Goal: Use online tool/utility: Utilize a website feature to perform a specific function

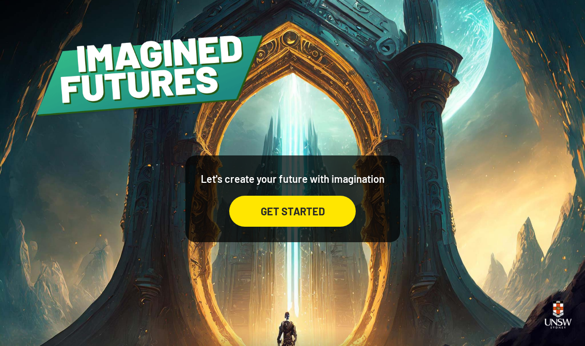
click at [320, 223] on div "GET STARTED" at bounding box center [292, 211] width 126 height 31
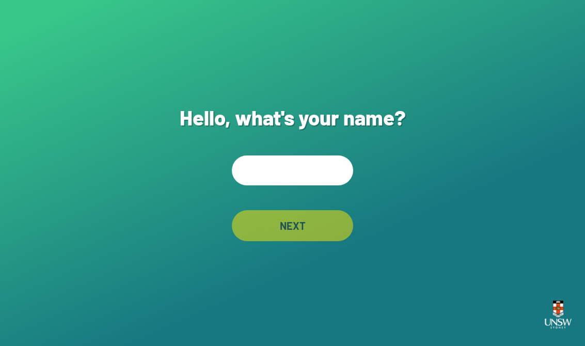
click at [285, 178] on input "text" at bounding box center [292, 170] width 121 height 30
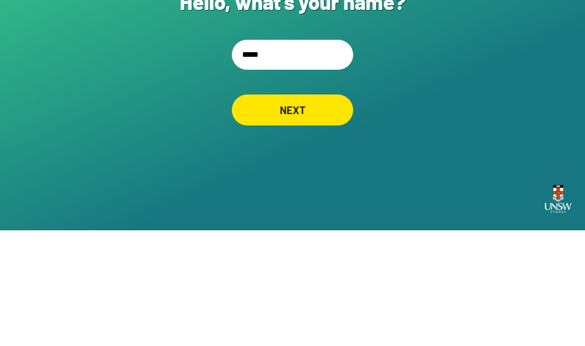
type input "*****"
click at [322, 210] on div "NEXT" at bounding box center [292, 225] width 121 height 31
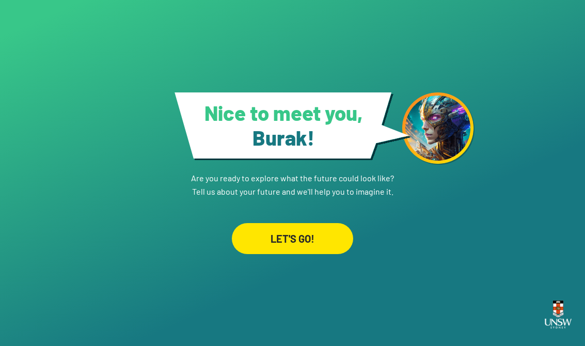
click at [327, 231] on div "LET'S GO!" at bounding box center [292, 238] width 121 height 31
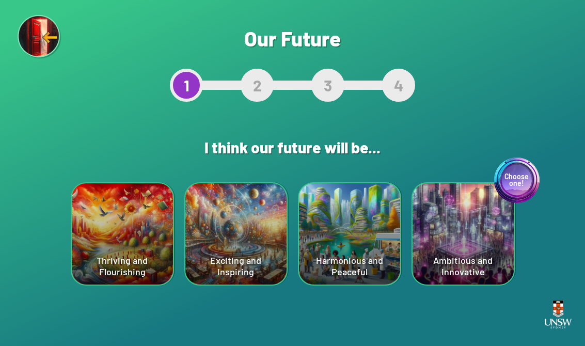
click at [144, 250] on div "Thriving and Flourishing" at bounding box center [122, 233] width 101 height 101
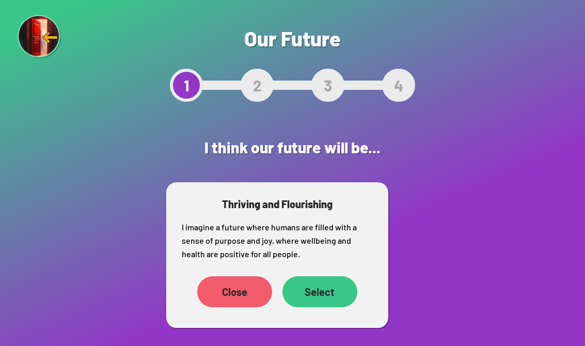
click at [328, 284] on div "Select" at bounding box center [319, 291] width 75 height 31
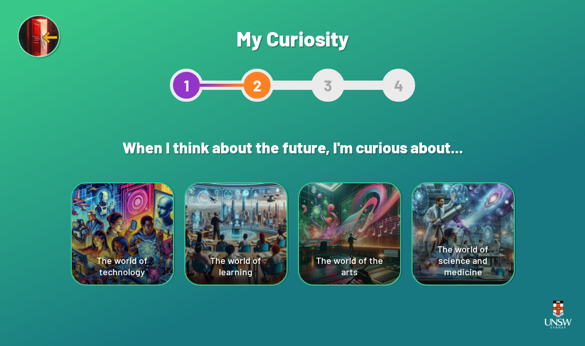
click at [351, 225] on div "The world of the arts" at bounding box center [349, 233] width 101 height 101
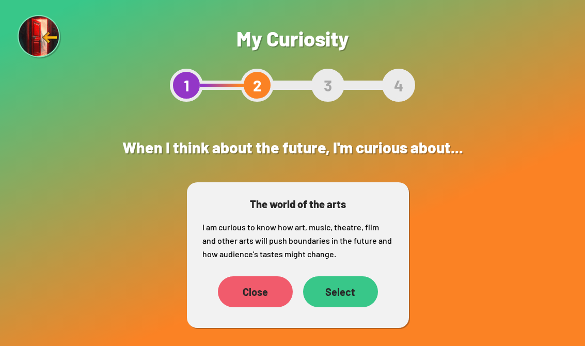
click at [345, 290] on div "Select" at bounding box center [340, 291] width 75 height 31
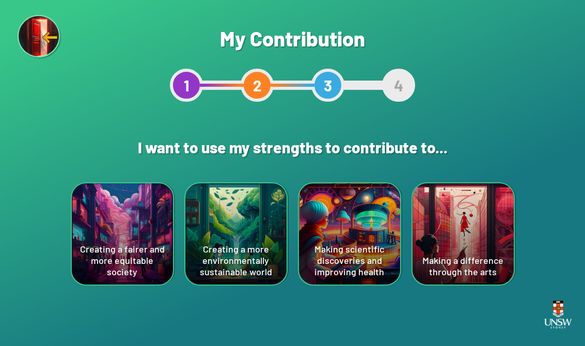
click at [232, 208] on div "Creating a more environmentally sustainable world" at bounding box center [235, 233] width 101 height 101
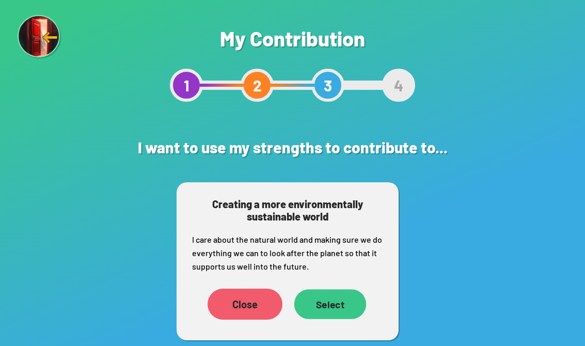
click at [338, 307] on div "Select" at bounding box center [330, 304] width 72 height 30
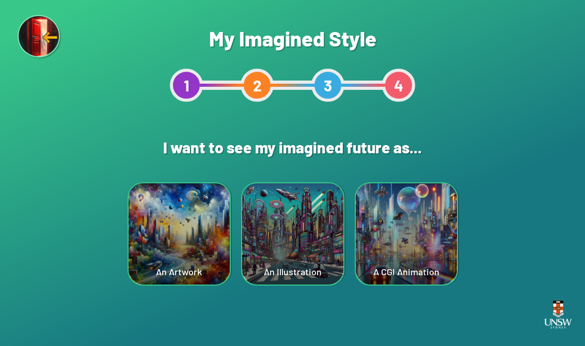
click at [442, 211] on div "A CGI Animation" at bounding box center [406, 233] width 101 height 101
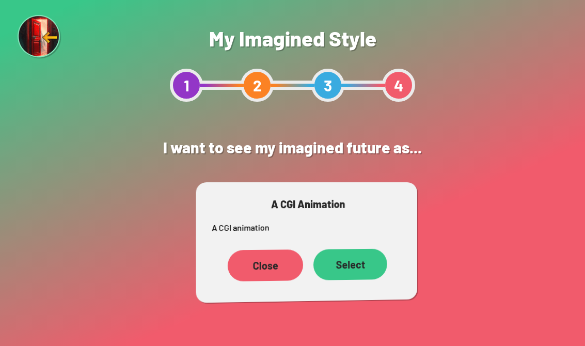
click at [395, 230] on p "A CGI animation" at bounding box center [307, 227] width 190 height 14
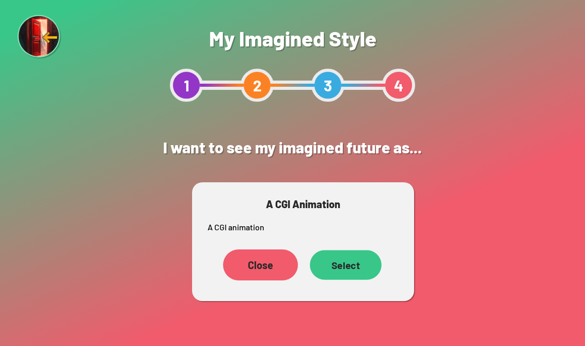
click at [344, 275] on div "Select" at bounding box center [346, 264] width 72 height 29
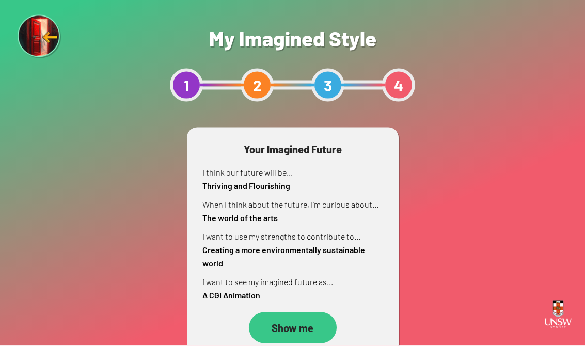
scroll to position [16, 0]
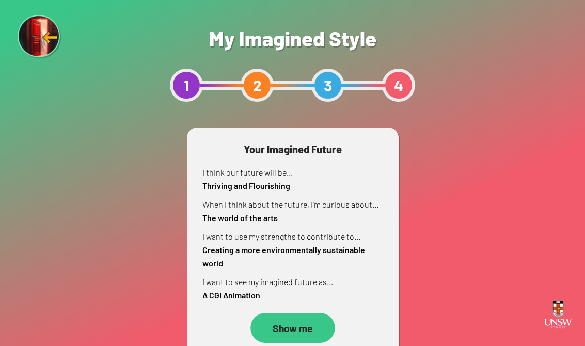
click at [296, 313] on div "Show me" at bounding box center [292, 328] width 85 height 30
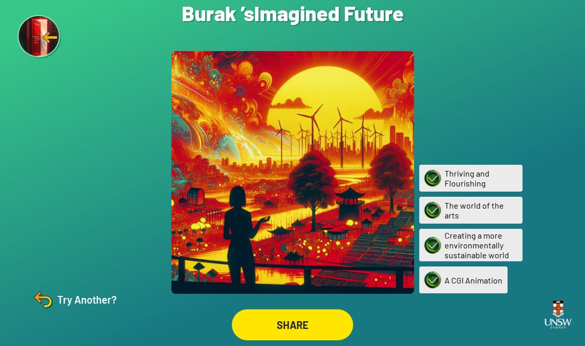
scroll to position [16, 0]
click at [324, 320] on div "SHARE" at bounding box center [292, 324] width 121 height 31
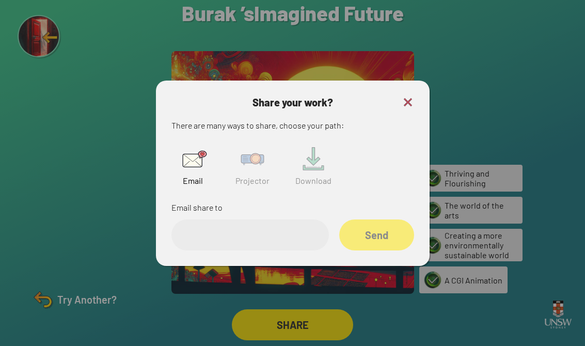
click at [400, 98] on h3 "Share your work?" at bounding box center [292, 102] width 243 height 12
click at [422, 82] on div "Share your work? There are many ways to share, choose your path: Email Projecto…" at bounding box center [293, 173] width 274 height 185
click at [305, 219] on input "email" at bounding box center [249, 234] width 157 height 31
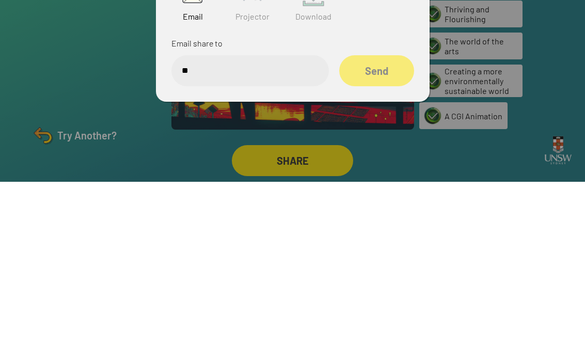
type input "*"
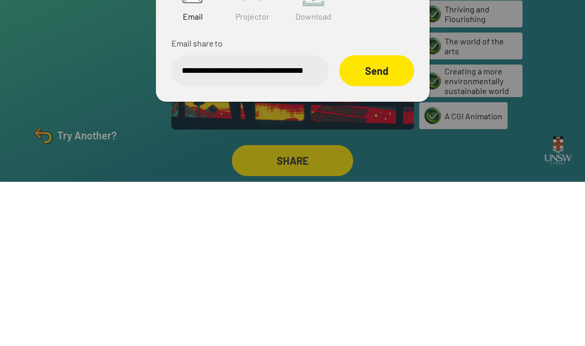
click at [383, 219] on div "Send" at bounding box center [376, 234] width 75 height 31
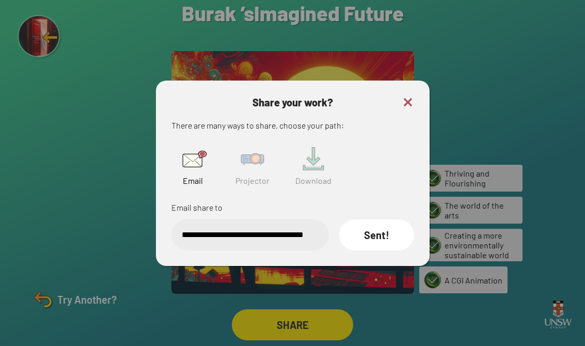
click at [412, 97] on img at bounding box center [408, 102] width 12 height 12
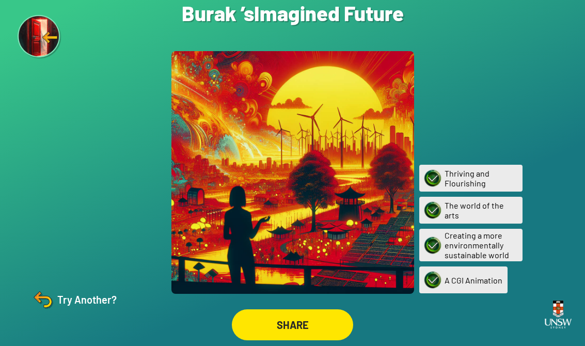
click at [326, 316] on div "SHARE" at bounding box center [292, 324] width 121 height 31
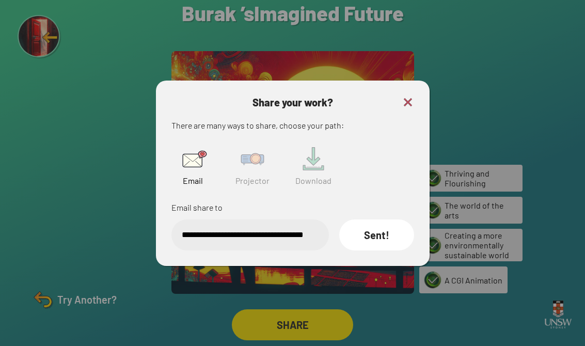
click at [303, 231] on input "**********" at bounding box center [249, 234] width 157 height 31
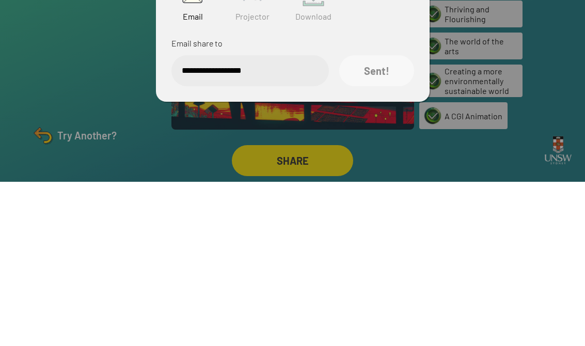
type input "**********"
type input "*"
click at [259, 176] on span "Projector" at bounding box center [252, 181] width 34 height 10
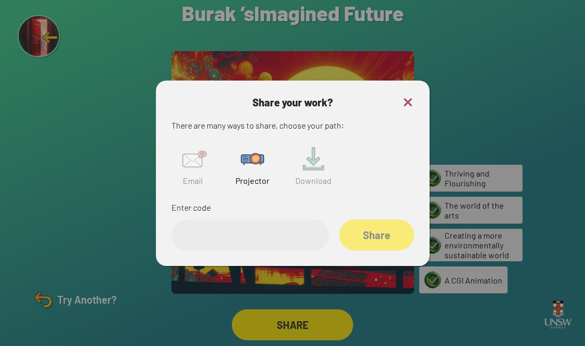
click at [291, 232] on input "text" at bounding box center [249, 234] width 157 height 31
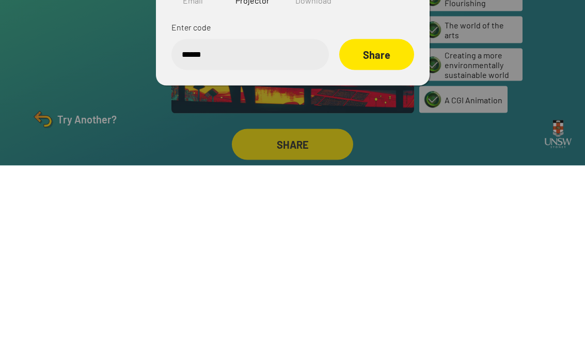
type input "******"
click at [378, 219] on div "Share" at bounding box center [376, 234] width 75 height 31
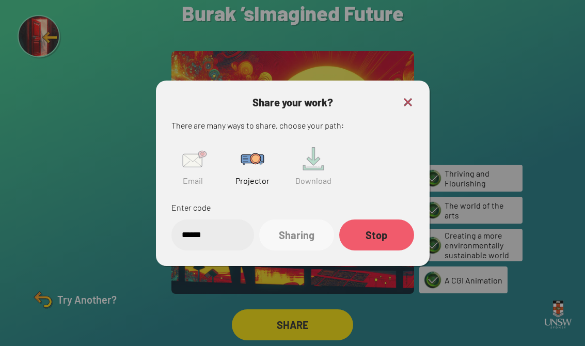
click at [408, 96] on img at bounding box center [408, 102] width 12 height 12
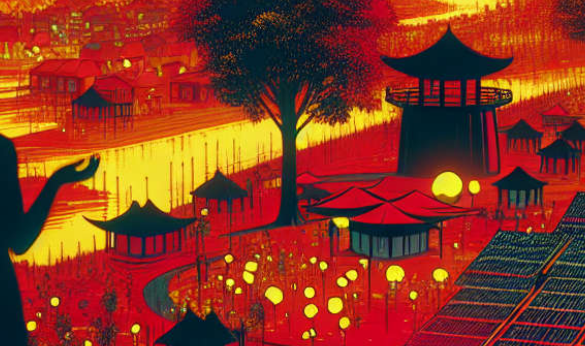
click at [171, 56] on div at bounding box center [292, 172] width 243 height 243
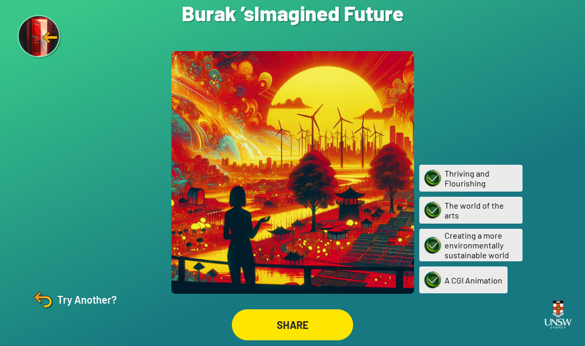
click at [76, 310] on div "Try Another?" at bounding box center [73, 299] width 86 height 25
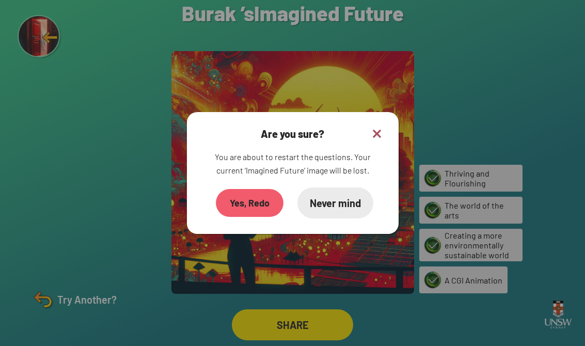
click at [246, 193] on div "Yes, Redo" at bounding box center [250, 203] width 68 height 28
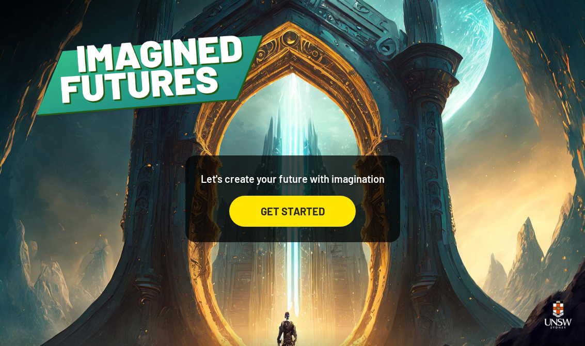
click at [297, 227] on div "GET STARTED" at bounding box center [292, 211] width 126 height 31
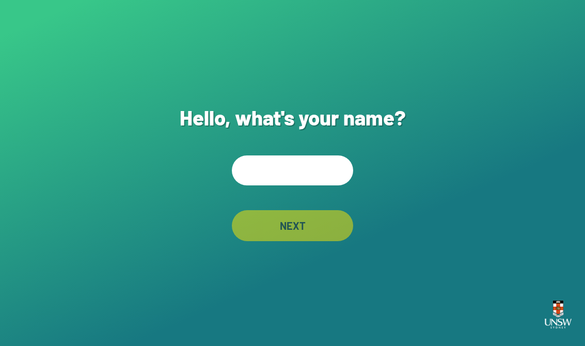
click at [299, 185] on input "text" at bounding box center [292, 170] width 121 height 30
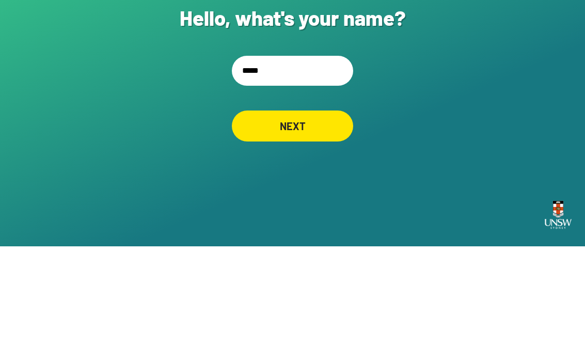
type input "*****"
click at [314, 210] on div "NEXT" at bounding box center [292, 225] width 121 height 31
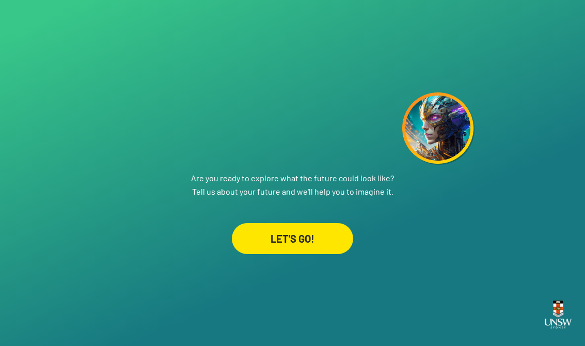
click at [286, 239] on div "LET'S GO!" at bounding box center [292, 238] width 121 height 31
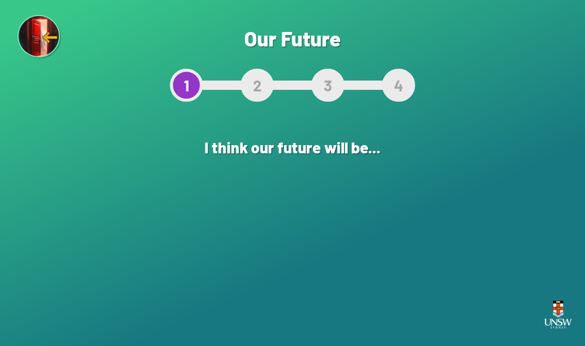
click at [324, 230] on div "Harmonious and Peaceful" at bounding box center [349, 233] width 101 height 101
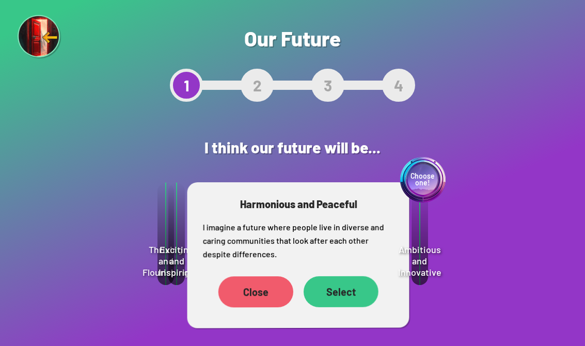
click at [331, 296] on div "Select" at bounding box center [340, 291] width 75 height 31
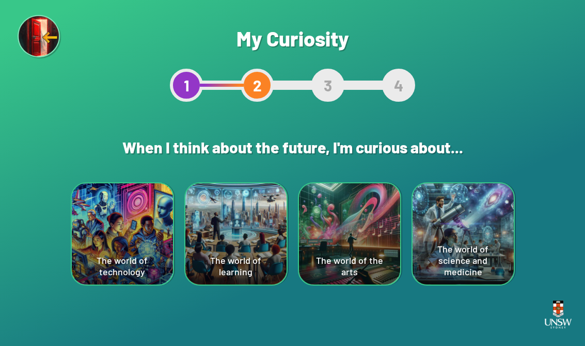
click at [102, 225] on div "The world of technology" at bounding box center [122, 233] width 101 height 101
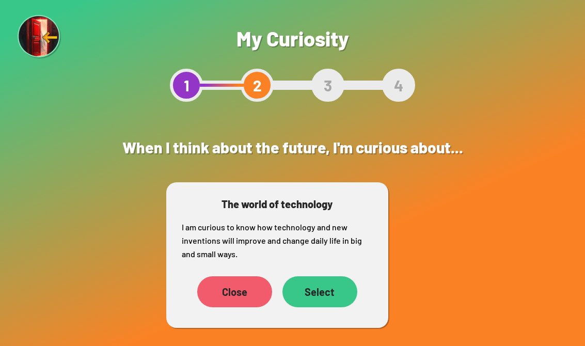
click at [316, 291] on div "Select" at bounding box center [319, 291] width 75 height 31
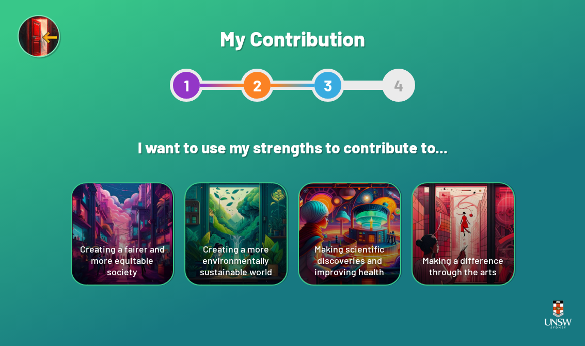
click at [266, 262] on div "Creating a more environmentally sustainable world" at bounding box center [235, 233] width 101 height 101
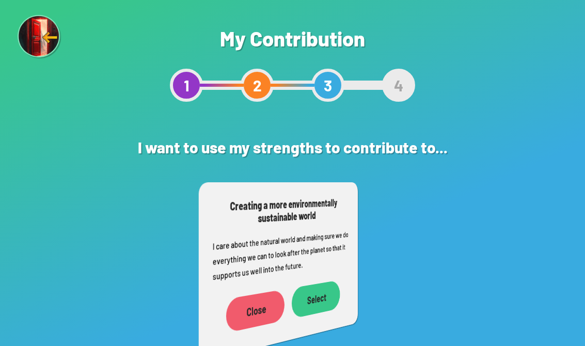
click at [473, 237] on div "Are you sure? This will reset your answers Yes, Redo Never mind My Contribution…" at bounding box center [292, 173] width 585 height 346
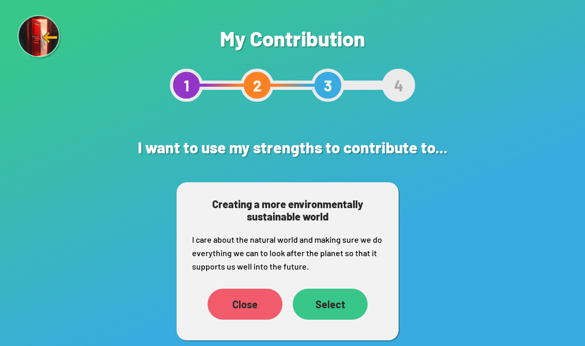
click at [328, 296] on div "Select" at bounding box center [330, 304] width 75 height 31
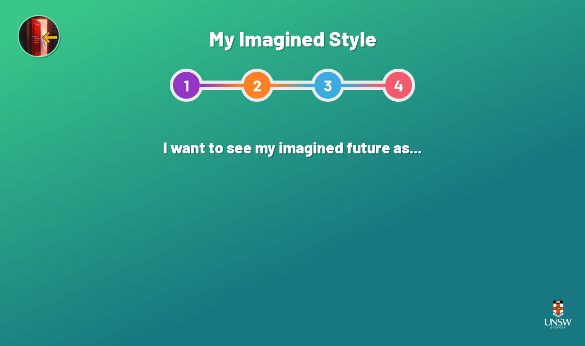
click at [448, 226] on div "A CGI Animation" at bounding box center [406, 233] width 101 height 101
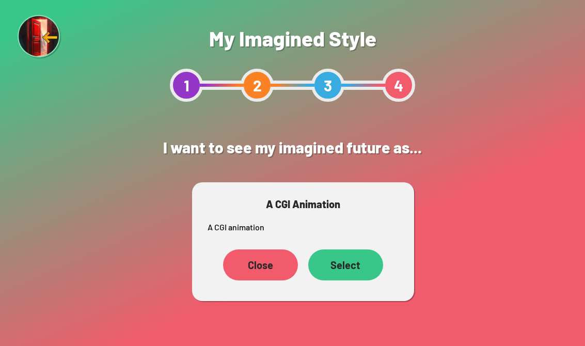
click at [351, 261] on div "Select" at bounding box center [345, 264] width 75 height 31
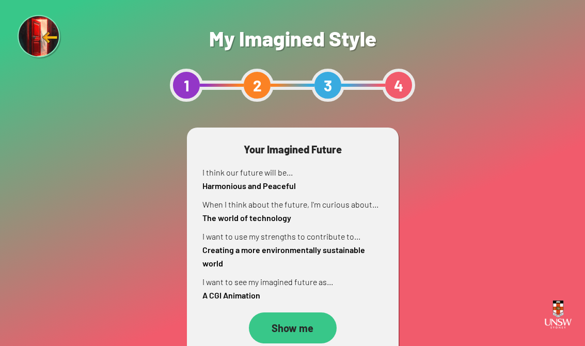
click at [300, 320] on div "Show me" at bounding box center [293, 327] width 88 height 31
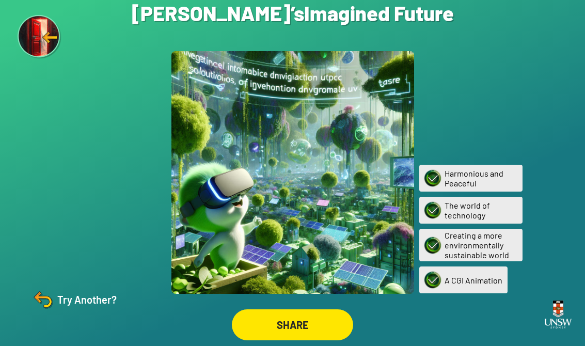
click at [318, 337] on div "SHARE" at bounding box center [292, 324] width 121 height 31
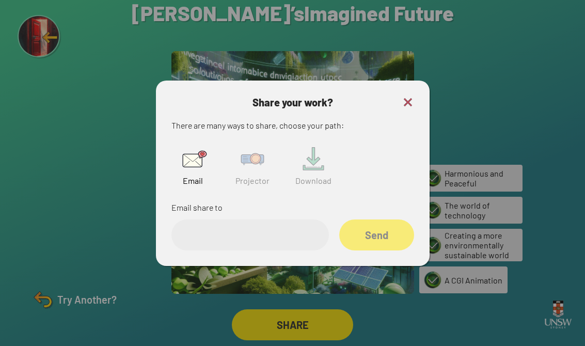
click at [263, 248] on input "email" at bounding box center [249, 234] width 157 height 31
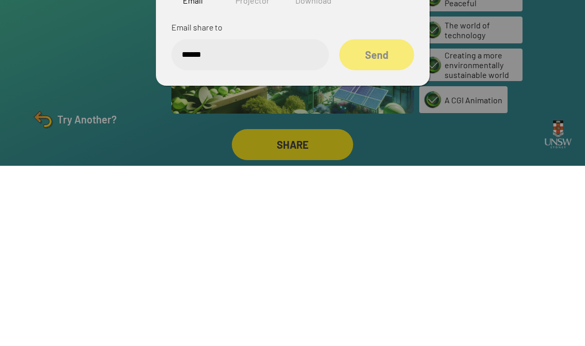
click at [385, 219] on div "Send" at bounding box center [376, 234] width 75 height 31
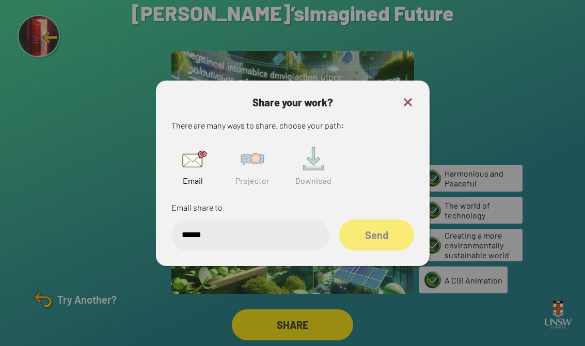
click at [364, 226] on div "Send" at bounding box center [376, 234] width 75 height 31
click at [277, 227] on input "******" at bounding box center [249, 234] width 157 height 31
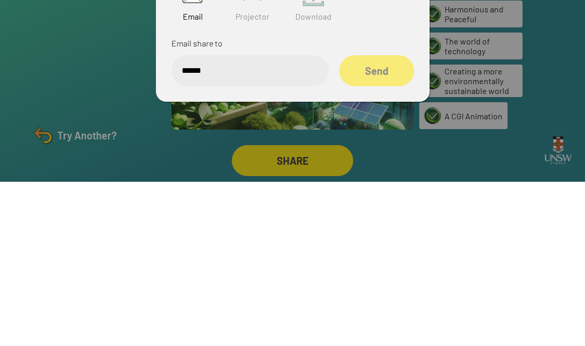
type input "******"
click at [380, 219] on div "Send" at bounding box center [376, 234] width 75 height 31
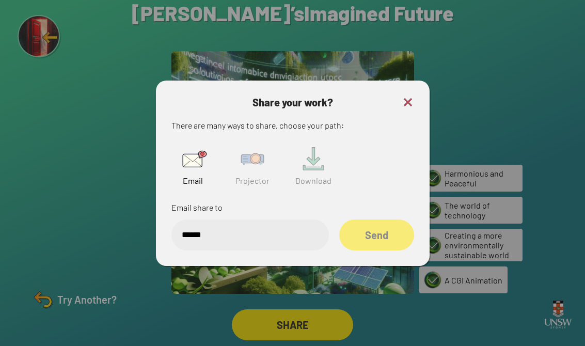
click at [250, 153] on img at bounding box center [252, 158] width 33 height 33
click at [270, 220] on input "text" at bounding box center [249, 234] width 157 height 31
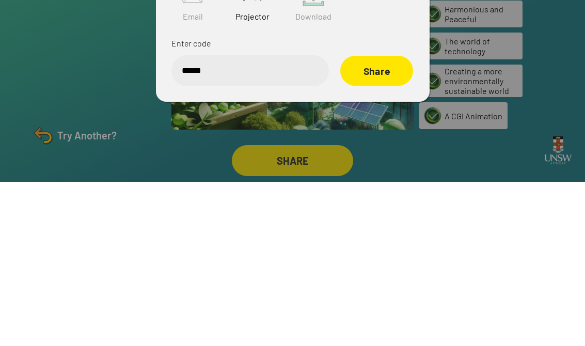
type input "******"
click at [373, 219] on div "Share" at bounding box center [376, 234] width 73 height 30
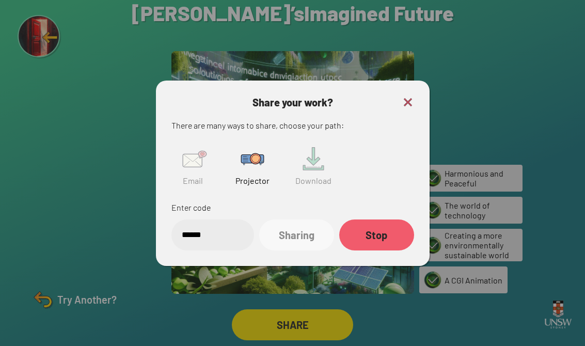
click at [404, 97] on img at bounding box center [408, 102] width 12 height 12
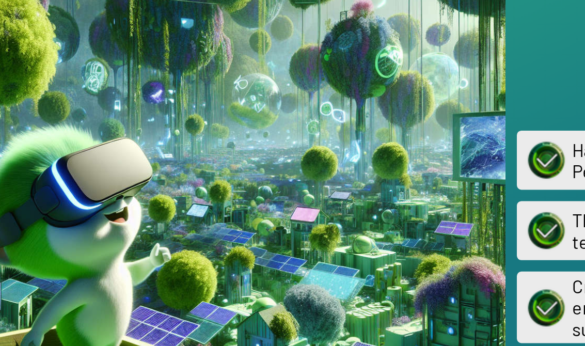
click at [171, 131] on div at bounding box center [292, 172] width 243 height 243
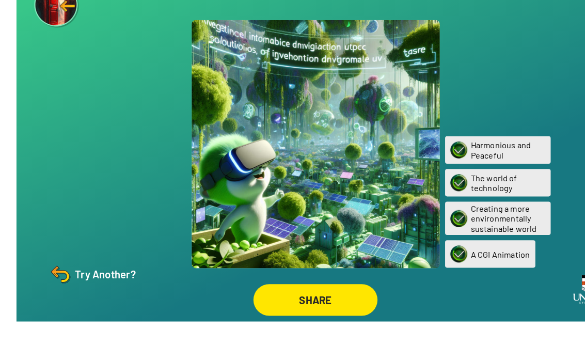
scroll to position [0, 0]
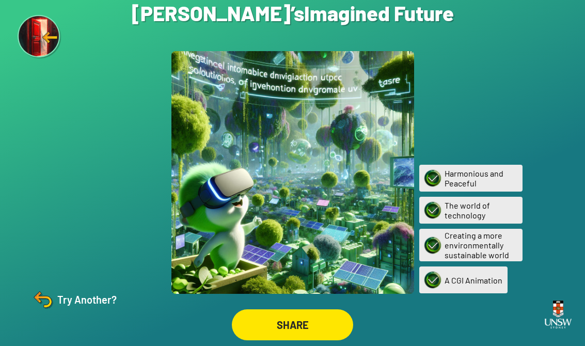
click at [53, 312] on img at bounding box center [42, 299] width 25 height 25
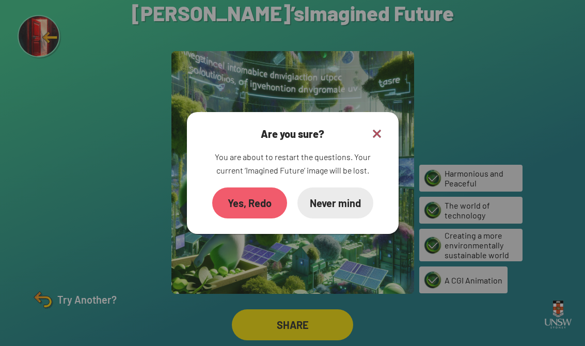
click at [273, 205] on div "Yes, Redo" at bounding box center [249, 202] width 75 height 31
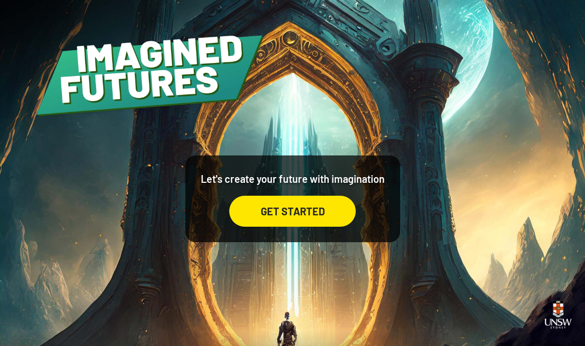
click at [312, 220] on div "GET STARTED" at bounding box center [292, 211] width 126 height 31
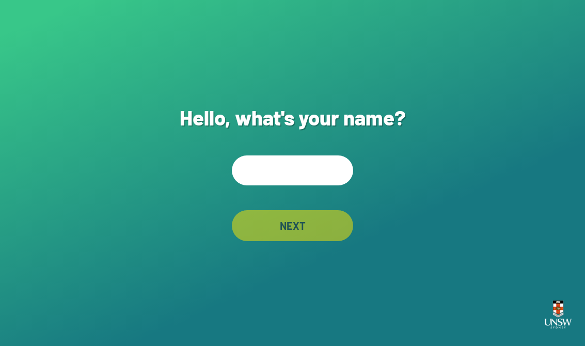
click at [316, 177] on input "text" at bounding box center [292, 170] width 121 height 30
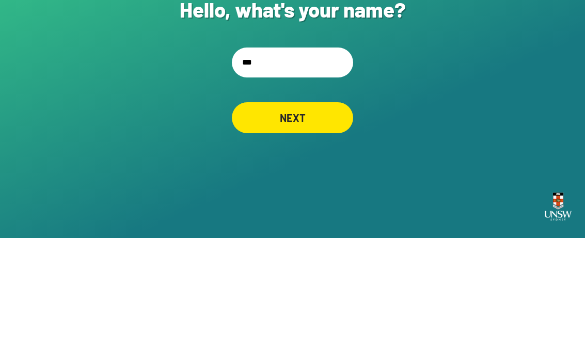
type input "****"
click at [309, 210] on div "NEXT" at bounding box center [292, 225] width 121 height 31
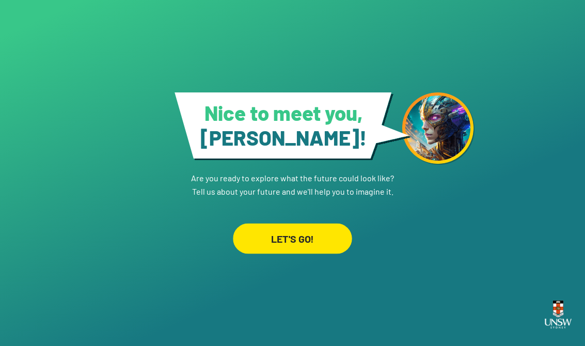
click at [317, 253] on div "LET'S GO!" at bounding box center [292, 238] width 119 height 30
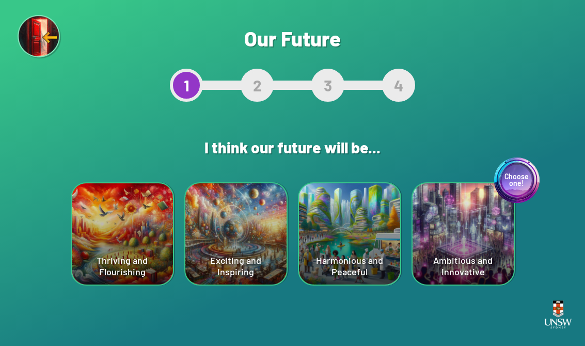
click at [464, 261] on div "Choose one! Ambitious and Innovative" at bounding box center [462, 233] width 101 height 101
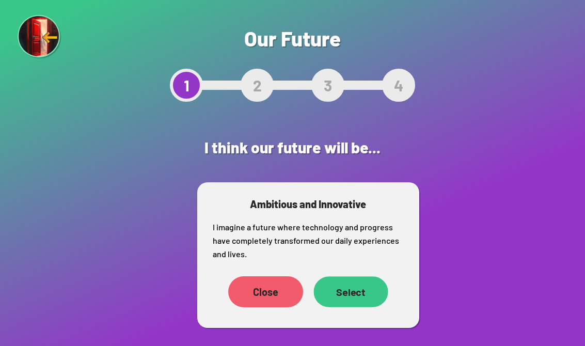
click at [355, 299] on div "Select" at bounding box center [350, 291] width 74 height 31
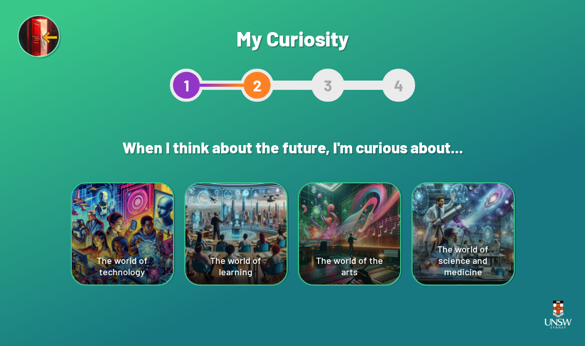
click at [224, 256] on div "The world of learning" at bounding box center [235, 233] width 101 height 101
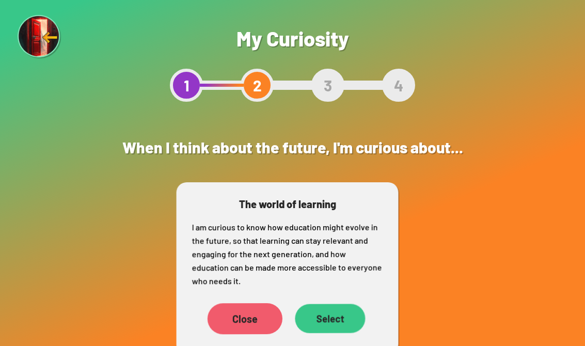
click at [342, 318] on div "Select" at bounding box center [330, 318] width 70 height 29
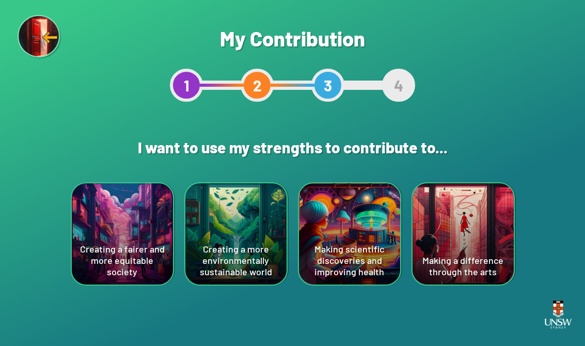
click at [450, 230] on div "Making a difference through the arts" at bounding box center [462, 233] width 101 height 101
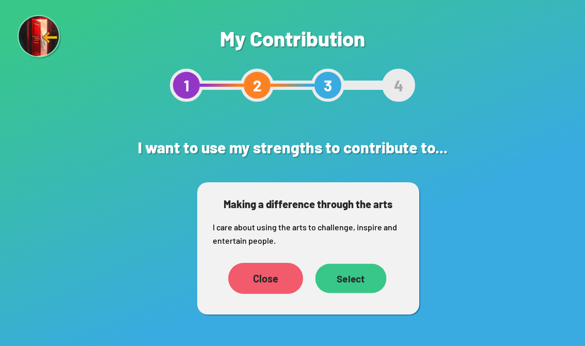
click at [363, 281] on div "Select" at bounding box center [350, 277] width 71 height 29
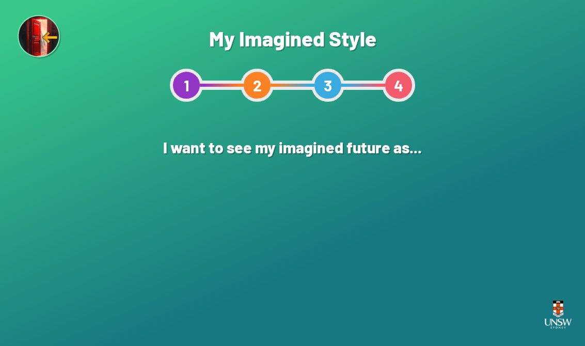
click at [182, 249] on div "An Artwork" at bounding box center [179, 233] width 101 height 101
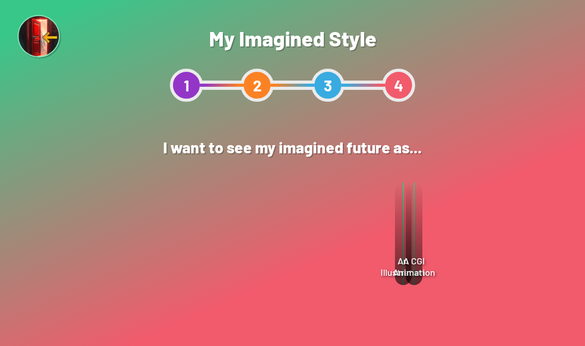
click at [326, 266] on div "Select" at bounding box center [324, 264] width 75 height 31
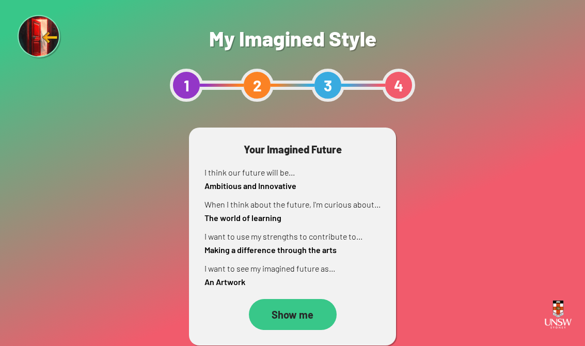
click at [301, 321] on div "Show me" at bounding box center [293, 314] width 88 height 31
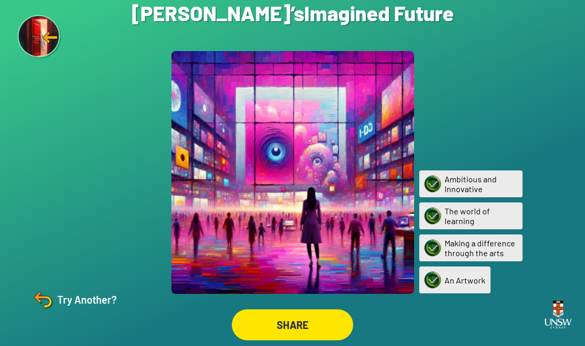
click at [333, 335] on div "SHARE" at bounding box center [292, 324] width 121 height 31
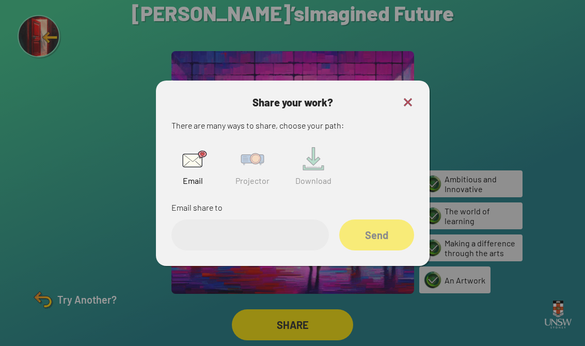
click at [264, 171] on img at bounding box center [252, 158] width 33 height 33
click at [257, 248] on input "text" at bounding box center [249, 234] width 157 height 31
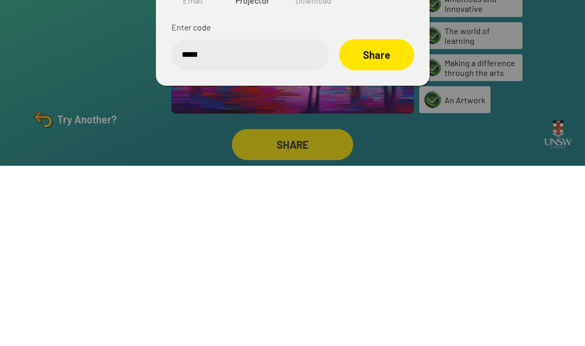
click at [386, 219] on div "Share" at bounding box center [376, 234] width 75 height 31
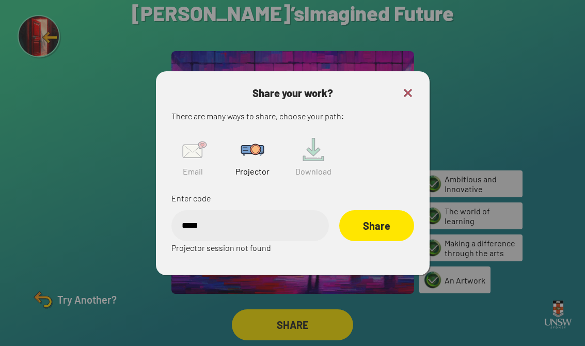
click at [290, 226] on input "*****" at bounding box center [249, 225] width 157 height 31
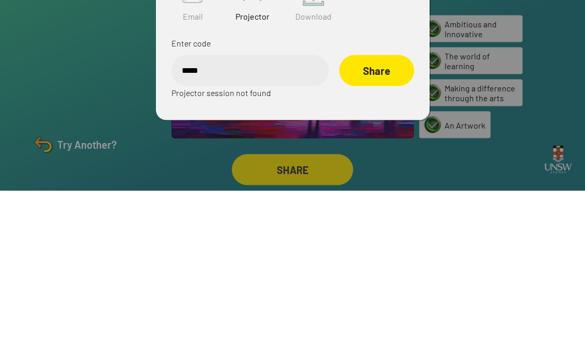
click at [186, 210] on input "*****" at bounding box center [249, 225] width 157 height 31
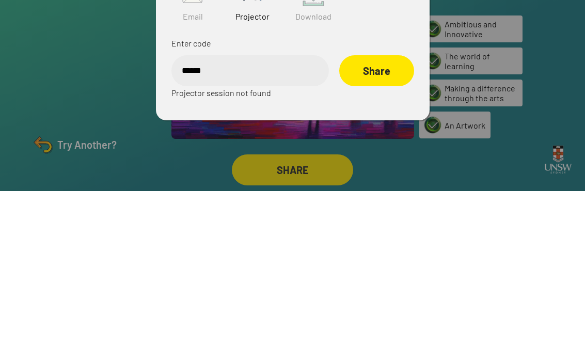
type input "******"
click at [387, 210] on div "Share" at bounding box center [376, 225] width 75 height 31
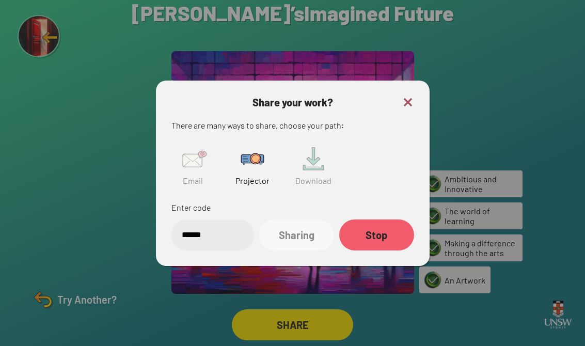
click at [413, 84] on div "Share your work? There are many ways to share, choose your path: Email Projecto…" at bounding box center [293, 173] width 274 height 185
click at [414, 96] on img at bounding box center [408, 102] width 12 height 12
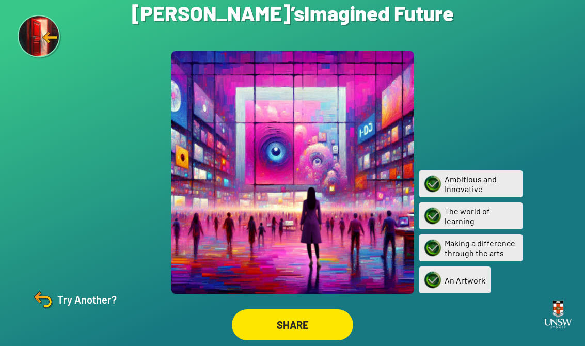
click at [414, 88] on div at bounding box center [292, 173] width 585 height 346
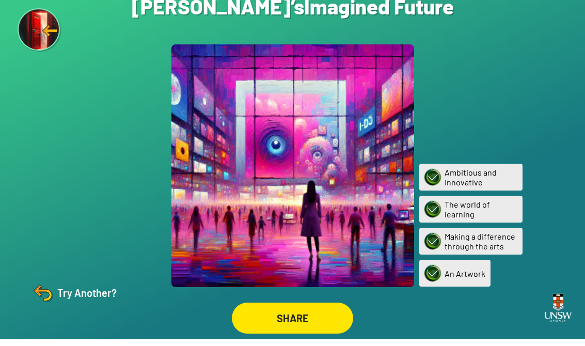
scroll to position [0, 0]
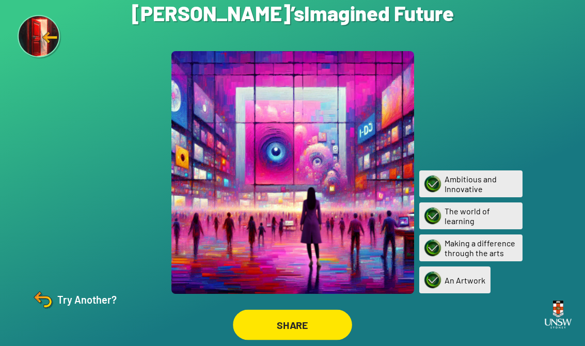
click at [287, 320] on div "SHARE" at bounding box center [292, 325] width 119 height 30
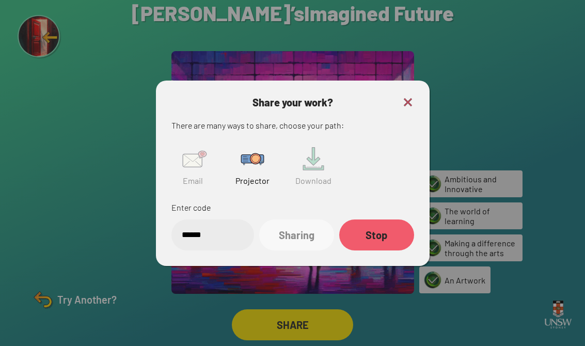
click at [412, 86] on div at bounding box center [292, 173] width 585 height 346
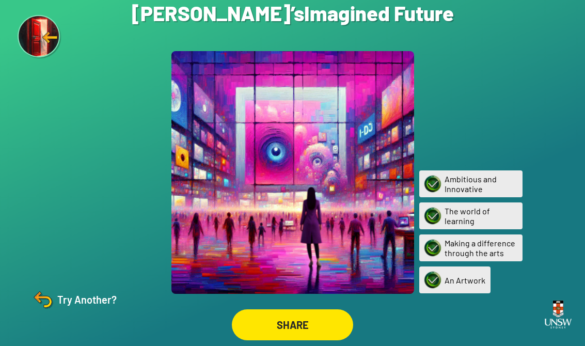
click at [77, 312] on div "Try Another?" at bounding box center [73, 299] width 86 height 25
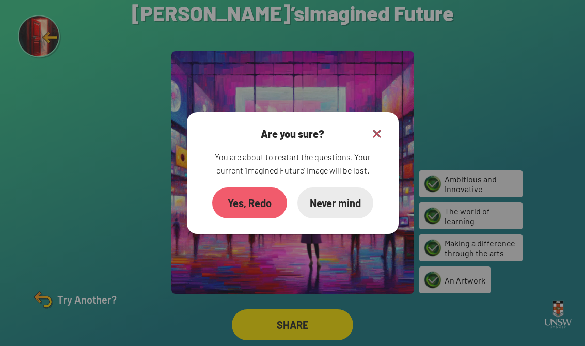
click at [263, 198] on div "Yes, Redo" at bounding box center [249, 202] width 75 height 31
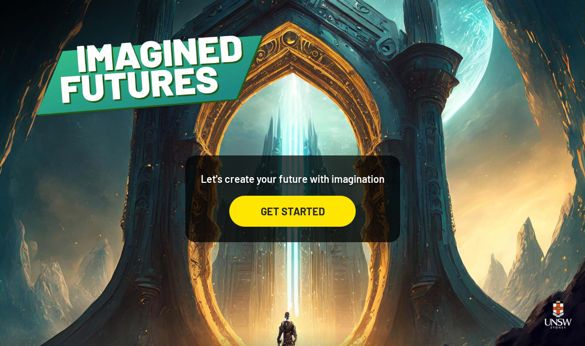
click at [331, 220] on div "GET STARTED" at bounding box center [292, 211] width 126 height 31
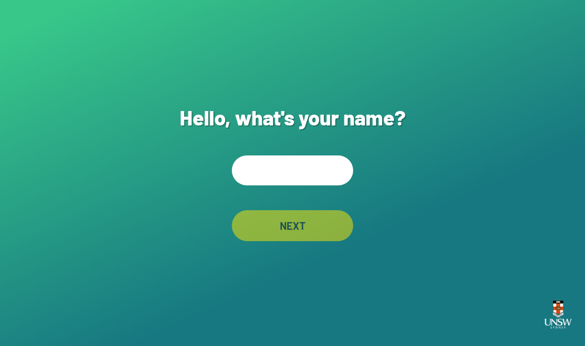
click at [314, 177] on input "text" at bounding box center [292, 170] width 121 height 30
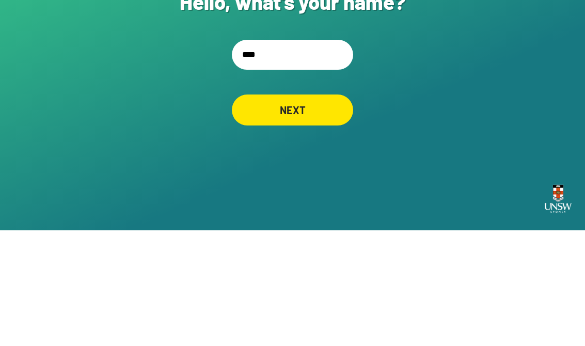
type input "*****"
click at [324, 210] on div "NEXT" at bounding box center [292, 225] width 121 height 31
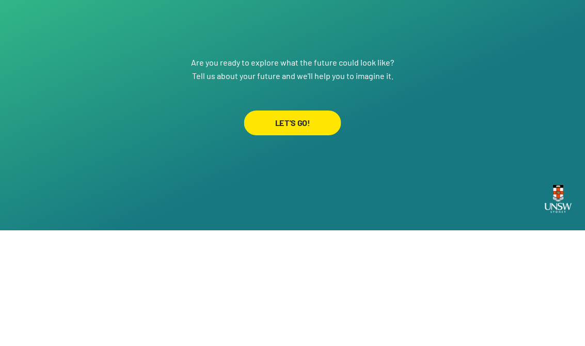
scroll to position [16, 0]
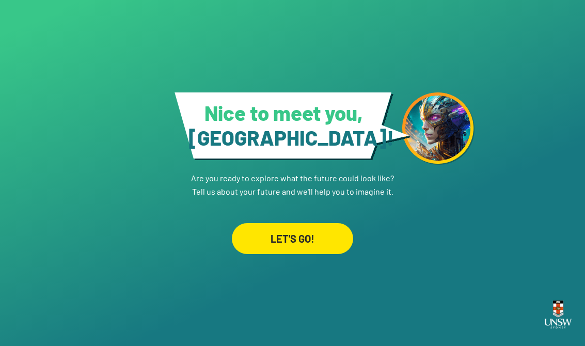
click at [321, 236] on div "LET'S GO!" at bounding box center [292, 238] width 121 height 31
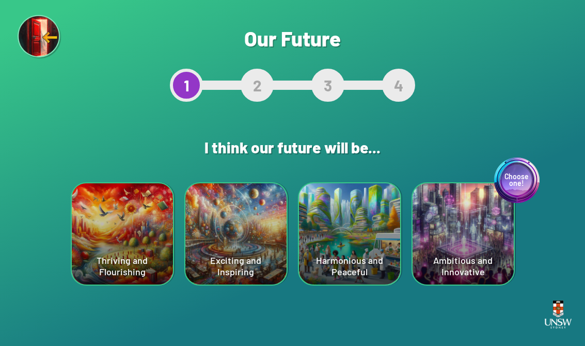
click at [380, 228] on div "Harmonious and Peaceful" at bounding box center [349, 233] width 101 height 101
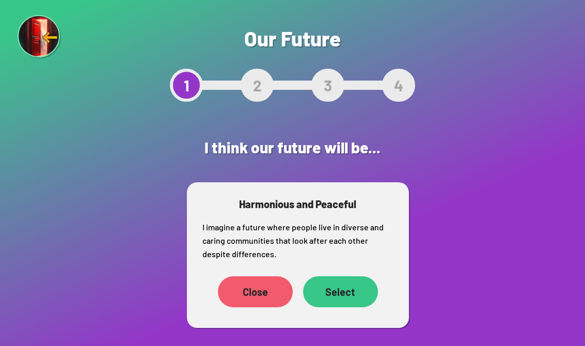
click at [356, 294] on div "Select" at bounding box center [340, 291] width 75 height 31
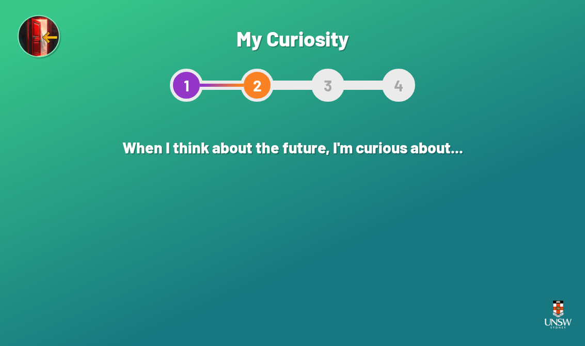
click at [114, 223] on div "The world of technology" at bounding box center [122, 233] width 101 height 101
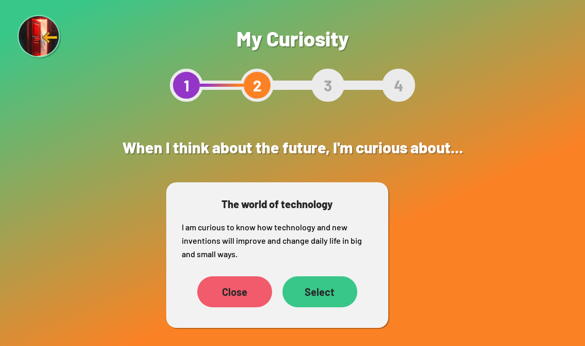
click at [326, 288] on div "Select" at bounding box center [319, 291] width 75 height 31
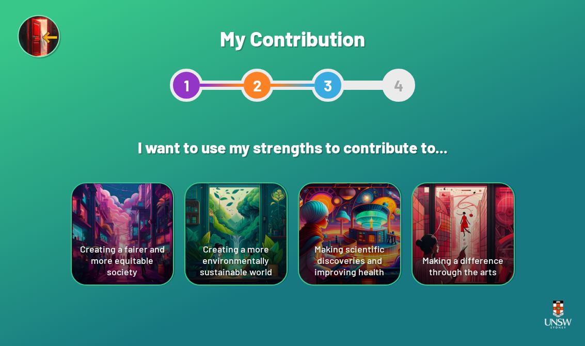
click at [212, 221] on div "Creating a more environmentally sustainable world" at bounding box center [235, 233] width 101 height 101
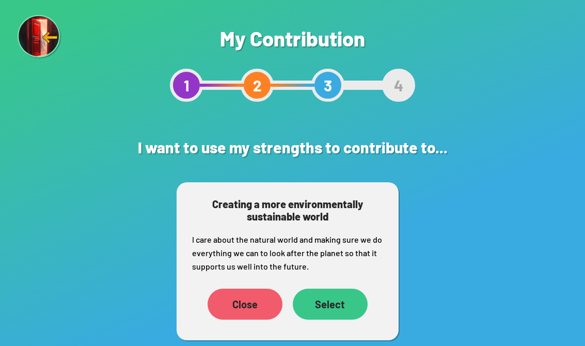
click at [345, 300] on div "Select" at bounding box center [330, 304] width 75 height 31
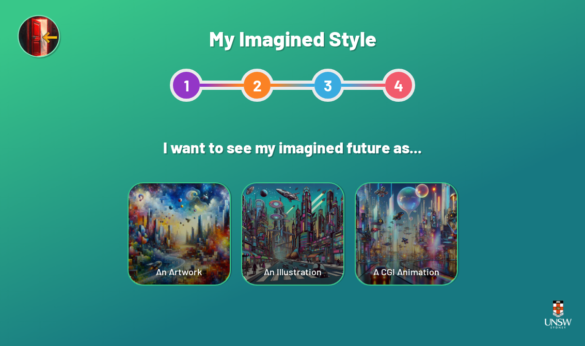
click at [307, 234] on div "An Illustration" at bounding box center [292, 233] width 101 height 101
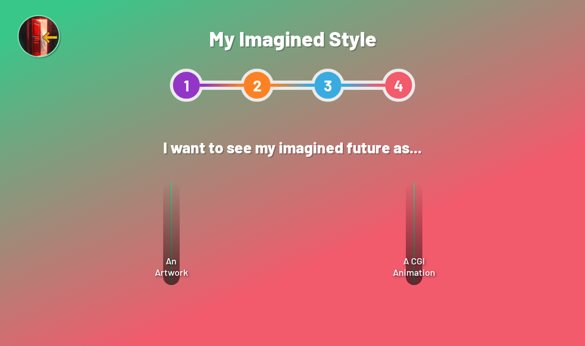
click at [343, 266] on div "Select" at bounding box center [335, 264] width 75 height 31
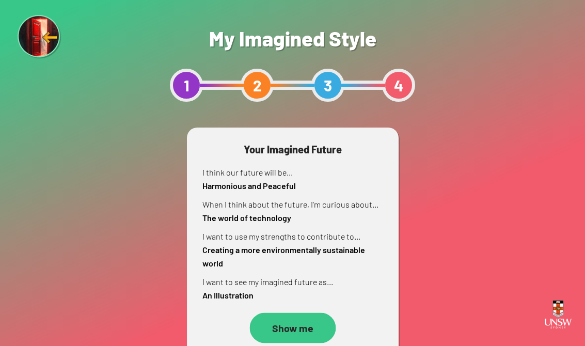
click at [312, 332] on div "Show me" at bounding box center [292, 328] width 86 height 30
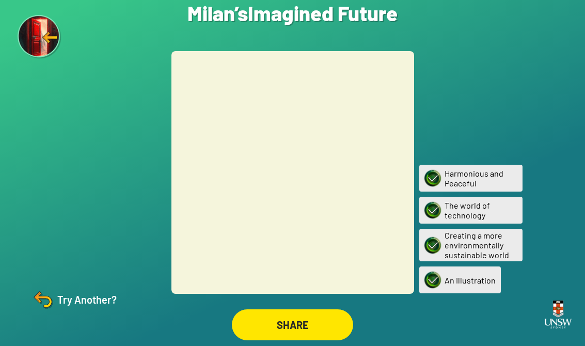
scroll to position [16, 0]
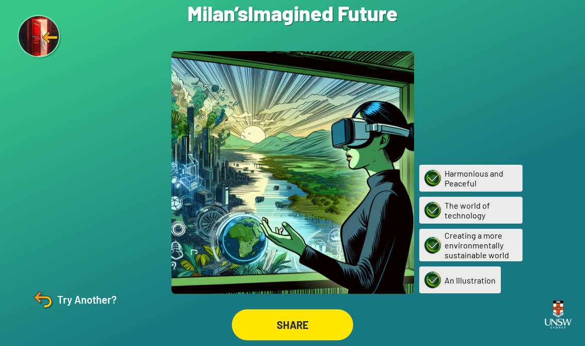
click at [325, 316] on div "SHARE" at bounding box center [292, 324] width 121 height 31
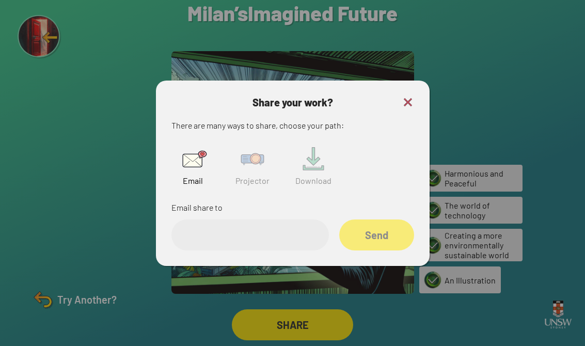
click at [241, 157] on img at bounding box center [252, 158] width 33 height 33
click at [196, 230] on input "text" at bounding box center [249, 234] width 157 height 31
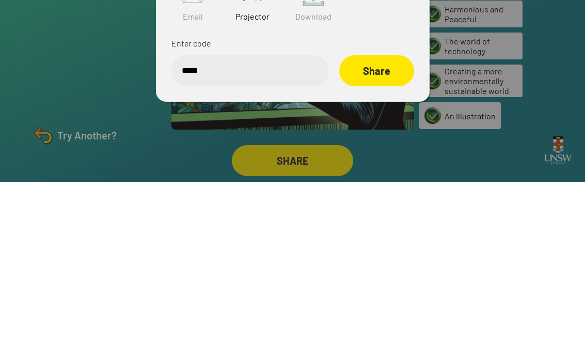
click at [379, 219] on div "Share" at bounding box center [376, 234] width 75 height 31
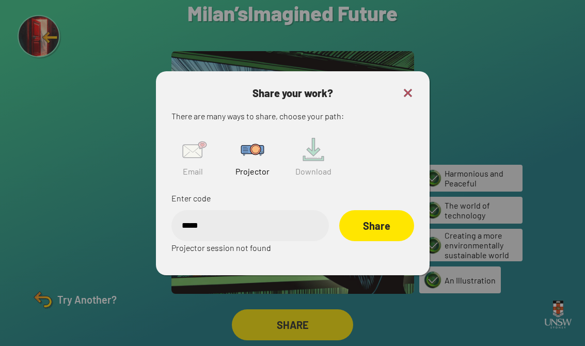
click at [216, 228] on input "*****" at bounding box center [249, 225] width 157 height 31
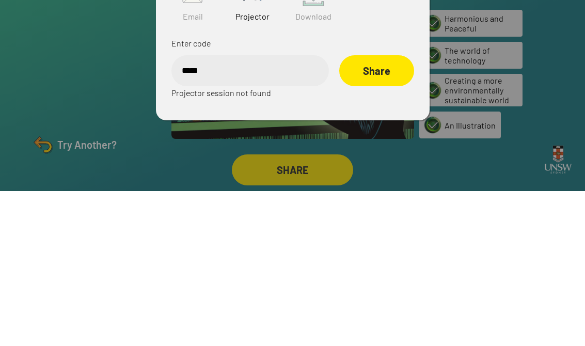
type input "******"
click at [379, 210] on div "Share" at bounding box center [377, 225] width 74 height 30
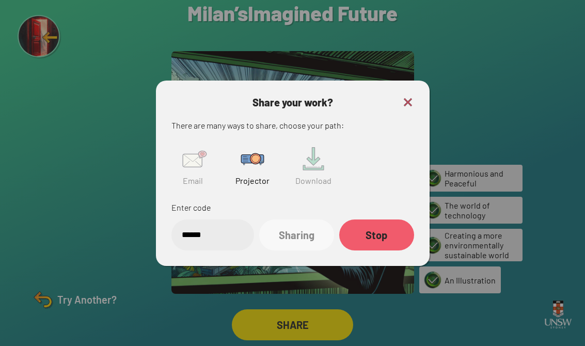
click at [408, 96] on img at bounding box center [408, 102] width 12 height 12
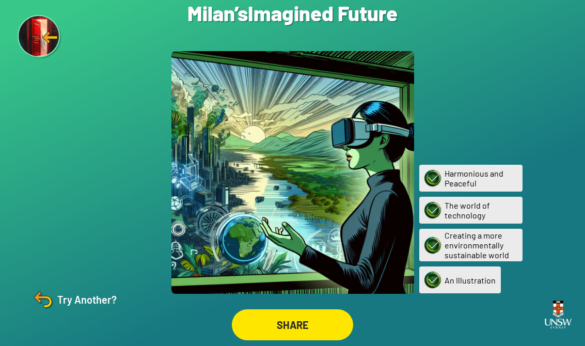
scroll to position [4, 0]
click at [209, 21] on h1 "Milan’s Imagined Future" at bounding box center [292, 13] width 210 height 25
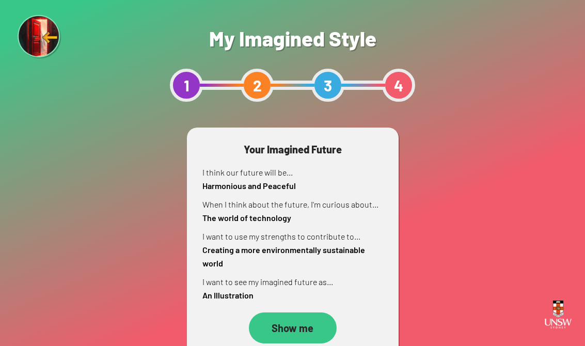
click at [308, 325] on div "Show me" at bounding box center [293, 327] width 88 height 31
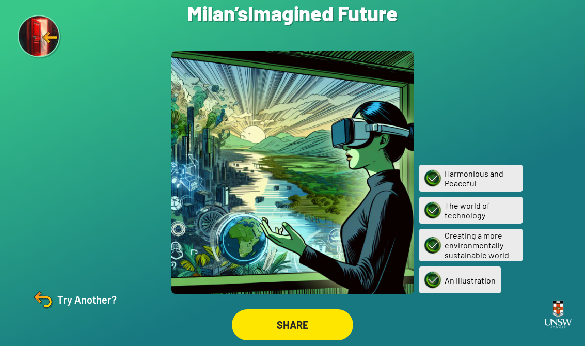
click at [51, 309] on img at bounding box center [42, 299] width 25 height 25
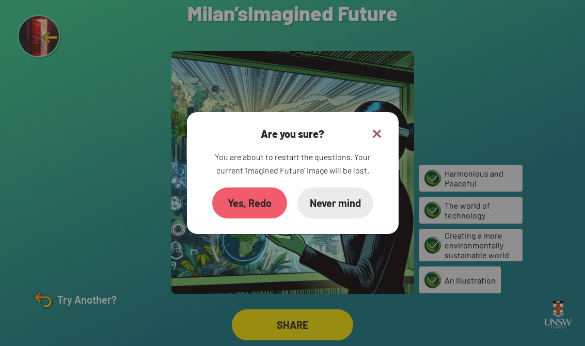
click at [236, 202] on div "Yes, Redo" at bounding box center [249, 202] width 75 height 31
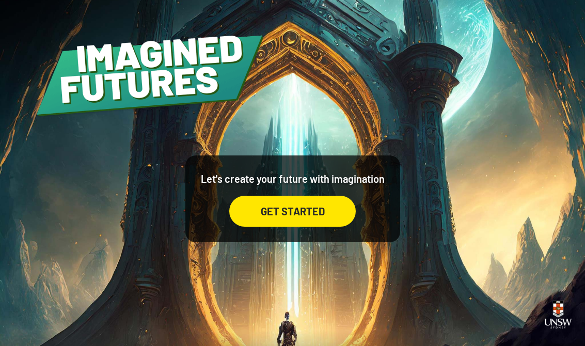
click at [251, 220] on div "GET STARTED" at bounding box center [292, 211] width 126 height 31
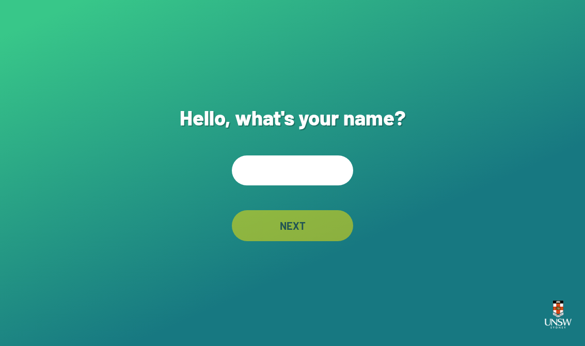
scroll to position [16, 0]
click at [315, 163] on input "text" at bounding box center [292, 170] width 121 height 30
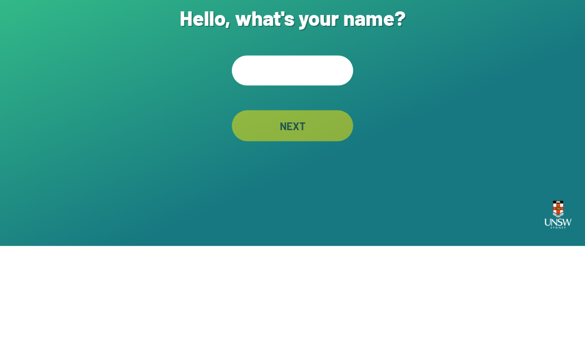
type input "*"
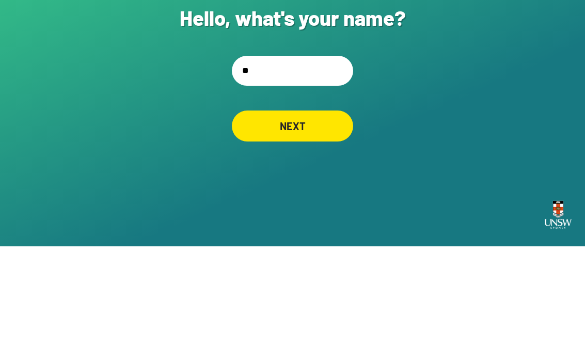
type input "*"
type input "****"
click at [301, 210] on div "NEXT" at bounding box center [292, 225] width 121 height 31
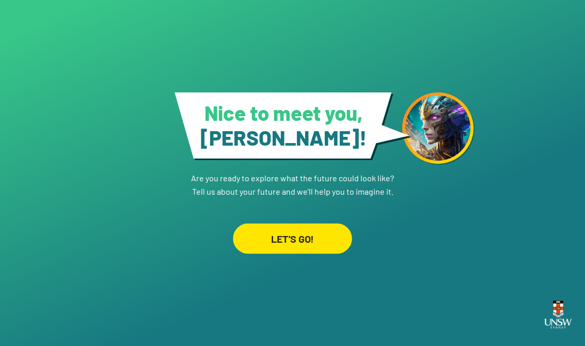
click at [298, 236] on div "LET'S GO!" at bounding box center [292, 238] width 119 height 30
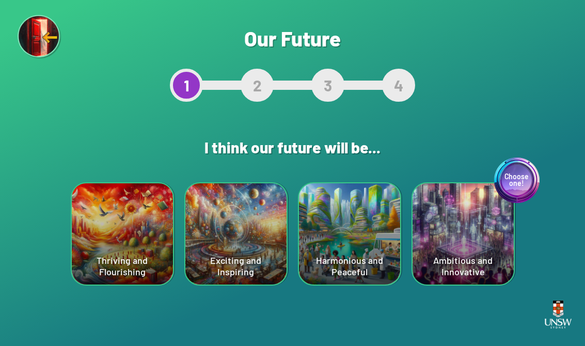
click at [250, 252] on div "Exciting and Inspiring" at bounding box center [235, 233] width 101 height 101
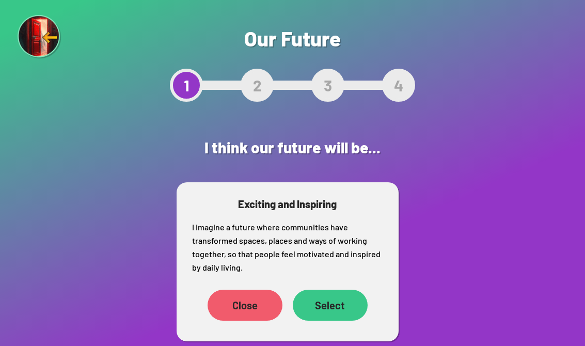
click at [332, 303] on div "Select" at bounding box center [330, 305] width 75 height 31
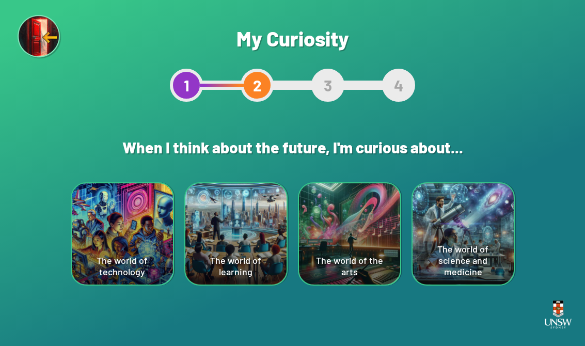
click at [149, 254] on div "The world of technology" at bounding box center [122, 233] width 101 height 101
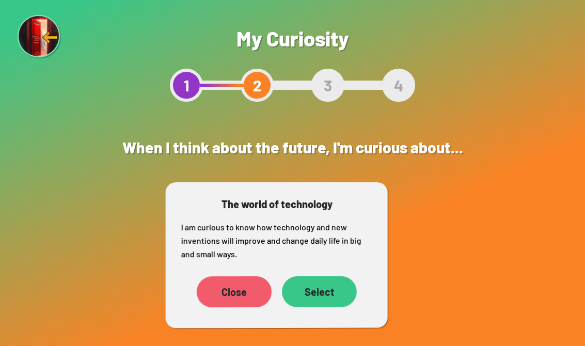
click at [319, 288] on div "Select" at bounding box center [319, 291] width 75 height 31
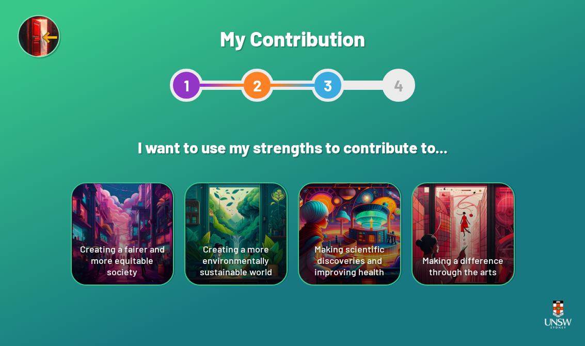
click at [229, 264] on div "Creating a more environmentally sustainable world" at bounding box center [235, 233] width 101 height 101
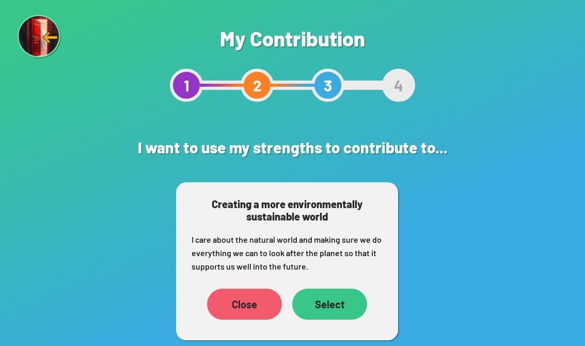
scroll to position [16, 0]
click at [348, 294] on div "Select" at bounding box center [329, 304] width 73 height 30
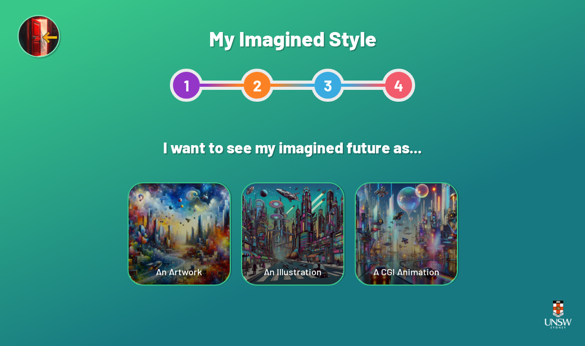
click at [435, 261] on div "A CGI Animation" at bounding box center [406, 233] width 101 height 101
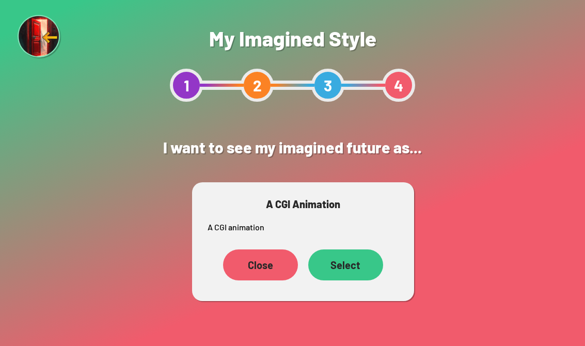
click at [348, 259] on div "Select" at bounding box center [345, 264] width 75 height 31
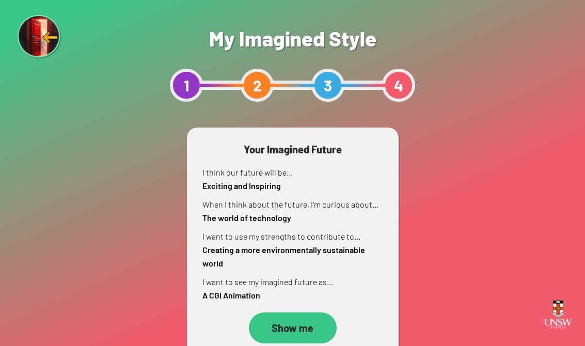
click at [307, 323] on div "Show me" at bounding box center [293, 327] width 88 height 31
